Goal: Task Accomplishment & Management: Manage account settings

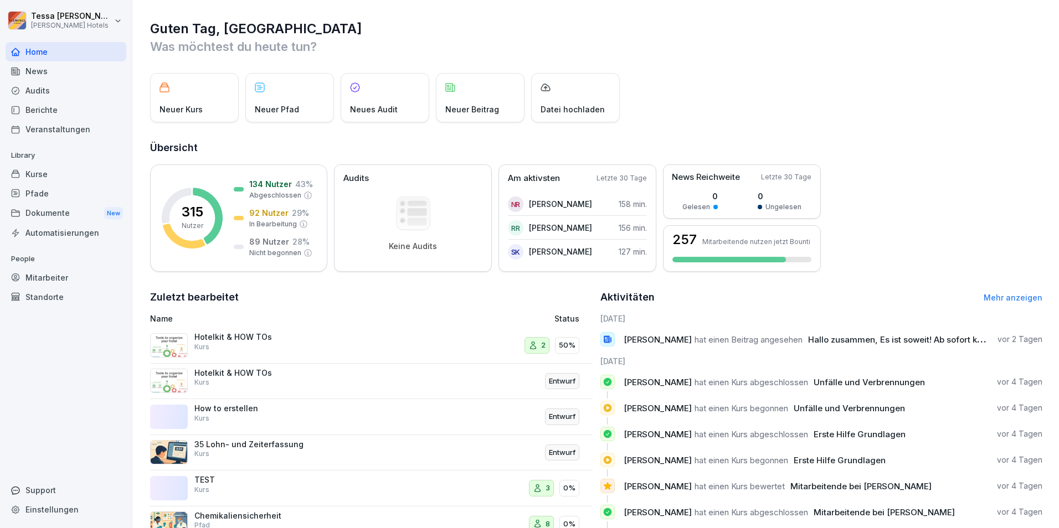
click at [32, 277] on div "Mitarbeiter" at bounding box center [66, 277] width 121 height 19
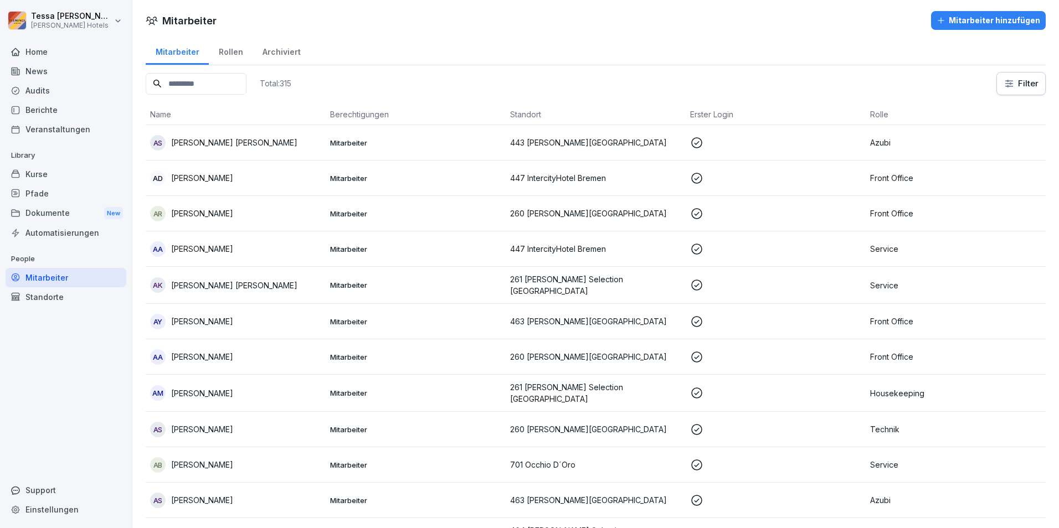
click at [163, 86] on input at bounding box center [196, 84] width 101 height 22
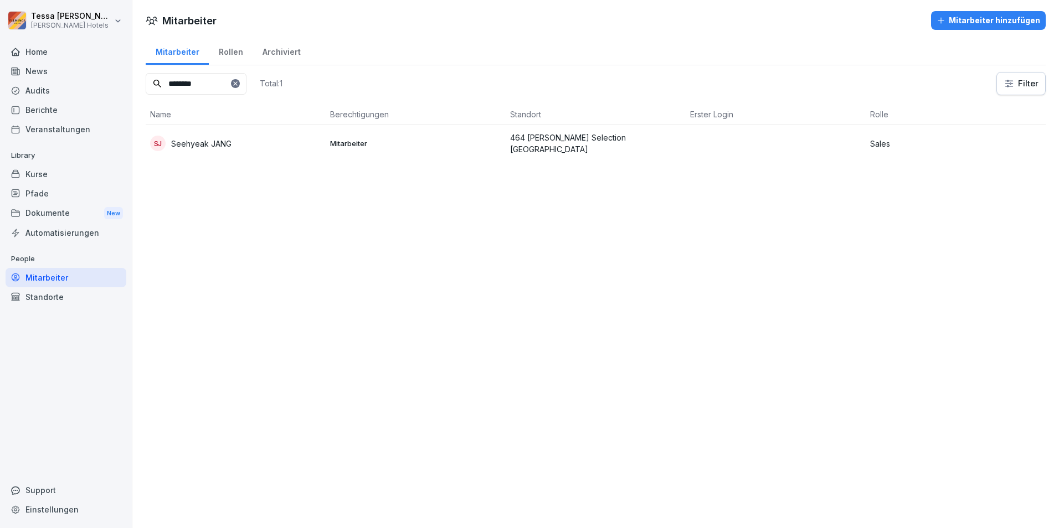
type input "********"
click at [286, 140] on div "SJ Seehyeak JANG" at bounding box center [235, 144] width 171 height 16
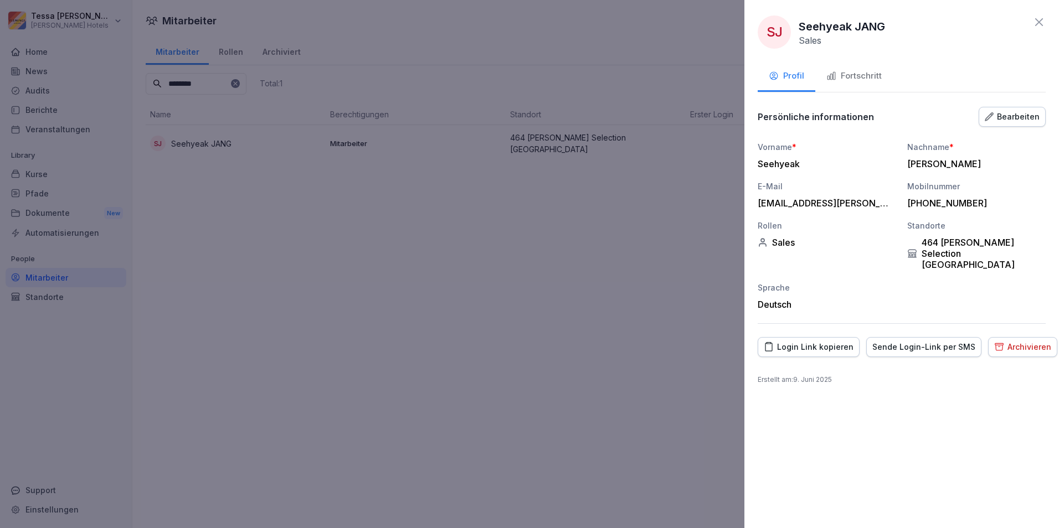
click at [841, 208] on div "[EMAIL_ADDRESS][PERSON_NAME][DOMAIN_NAME]" at bounding box center [824, 203] width 133 height 11
drag, startPoint x: 835, startPoint y: 202, endPoint x: 913, endPoint y: 198, distance: 78.2
click at [913, 198] on div "Vorname * Seehyeak Nachname * [PERSON_NAME] [EMAIL_ADDRESS][PERSON_NAME][DOMAIN…" at bounding box center [902, 225] width 288 height 169
drag, startPoint x: 913, startPoint y: 198, endPoint x: 826, endPoint y: 204, distance: 87.1
click at [826, 204] on div "[EMAIL_ADDRESS][PERSON_NAME][DOMAIN_NAME]" at bounding box center [824, 203] width 133 height 11
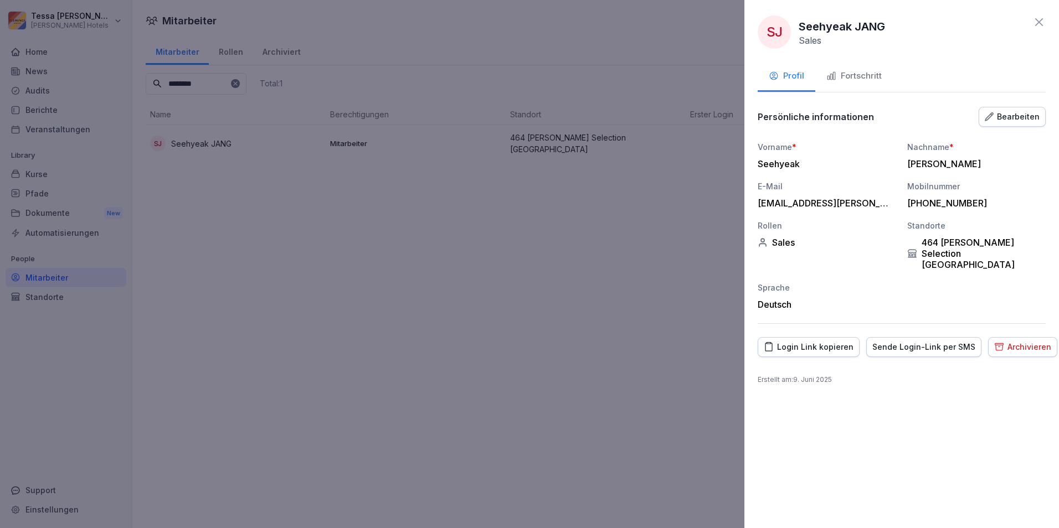
click at [833, 341] on div "Login Link kopieren" at bounding box center [809, 347] width 90 height 12
click at [1038, 19] on icon at bounding box center [1038, 22] width 13 height 13
